Goal: Task Accomplishment & Management: Manage account settings

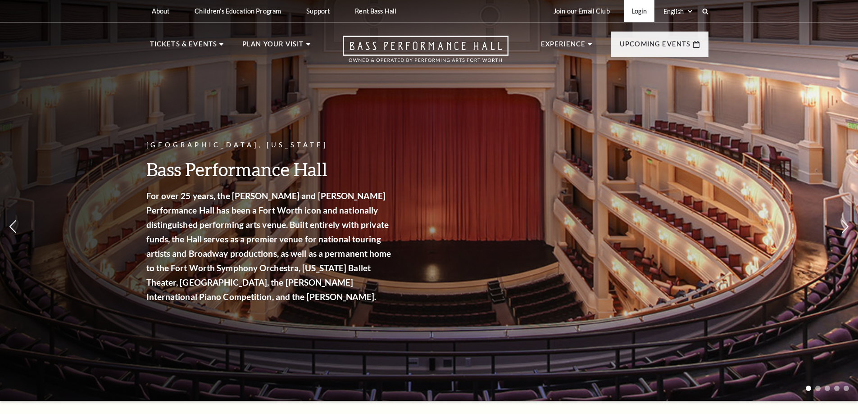
click at [644, 12] on link "Login" at bounding box center [639, 11] width 30 height 22
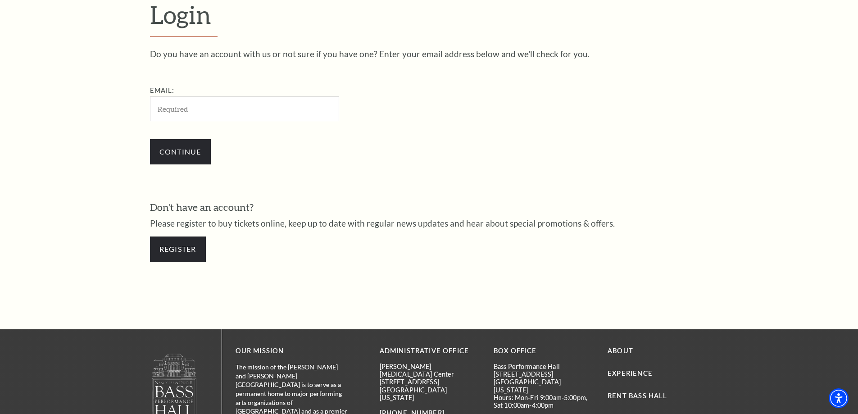
click at [244, 111] on input "Email:" at bounding box center [244, 108] width 189 height 25
type input "[EMAIL_ADDRESS][DOMAIN_NAME]"
click at [159, 157] on input "Continue" at bounding box center [180, 151] width 61 height 25
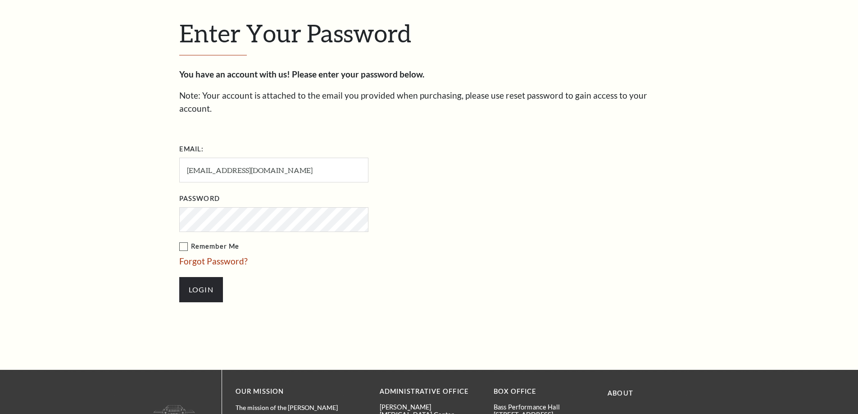
scroll to position [310, 0]
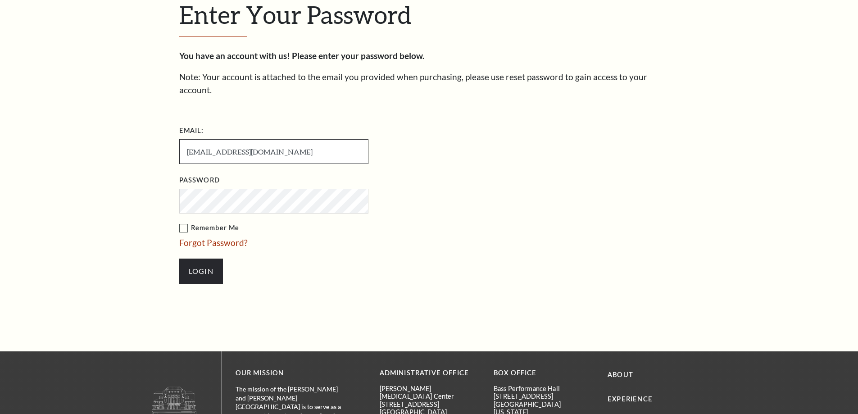
click at [326, 139] on input "[EMAIL_ADDRESS][DOMAIN_NAME]" at bounding box center [273, 151] width 189 height 25
click at [182, 222] on label "Remember Me" at bounding box center [318, 227] width 279 height 11
click at [0, 0] on input "Remember Me" at bounding box center [0, 0] width 0 height 0
click at [218, 259] on input "Login" at bounding box center [201, 271] width 44 height 25
